Goal: Transaction & Acquisition: Subscribe to service/newsletter

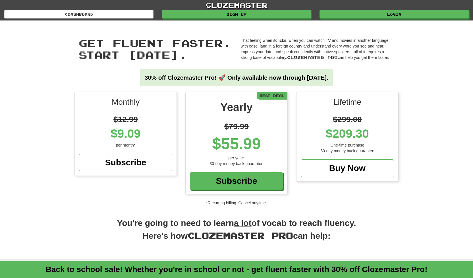
scroll to position [167, 0]
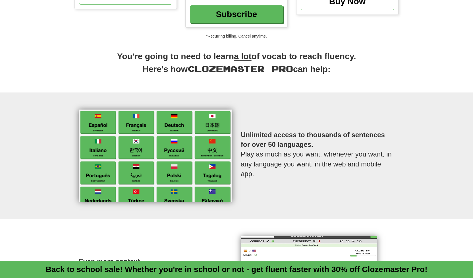
click at [116, 57] on h2 "You're going to need to learn a lot of vocab to reach fluency. Here's how Cloze…" at bounding box center [237, 65] width 324 height 31
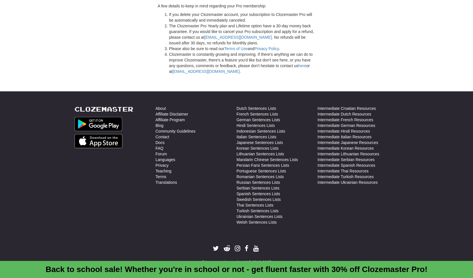
scroll to position [1566, 0]
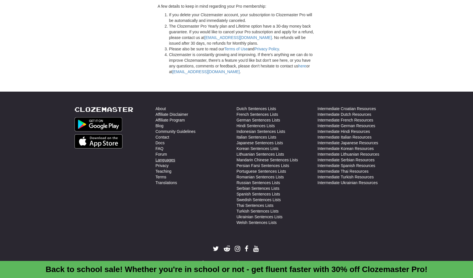
click at [164, 160] on link "Languages" at bounding box center [166, 160] width 20 height 6
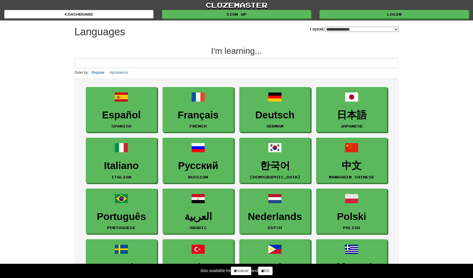
select select "*******"
click at [117, 72] on button "Alphabetical" at bounding box center [119, 72] width 22 height 6
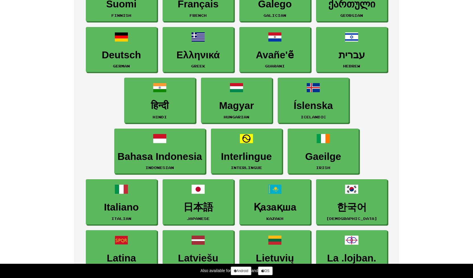
scroll to position [367, 0]
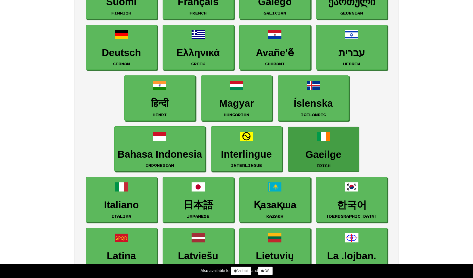
click at [321, 152] on h3 "Gaeilge" at bounding box center [323, 154] width 65 height 11
